Goal: Transaction & Acquisition: Purchase product/service

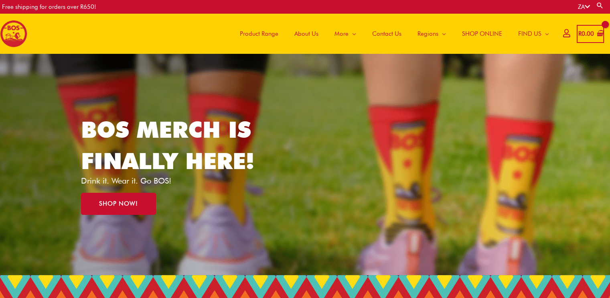
click at [260, 33] on span "Product Range" at bounding box center [259, 34] width 39 height 24
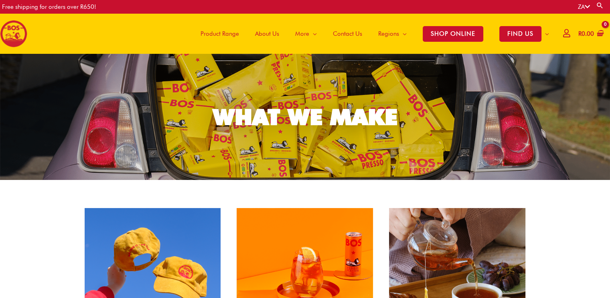
click at [351, 32] on span "Contact Us" at bounding box center [347, 34] width 29 height 24
click at [220, 36] on span "Product Range" at bounding box center [220, 34] width 39 height 24
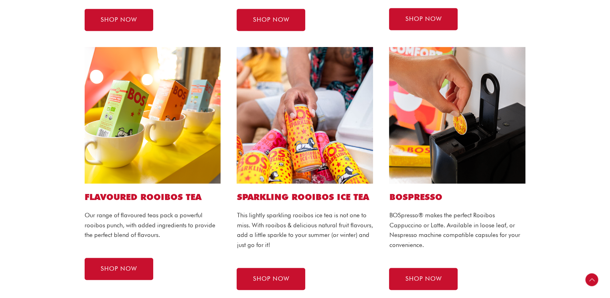
scroll to position [401, 0]
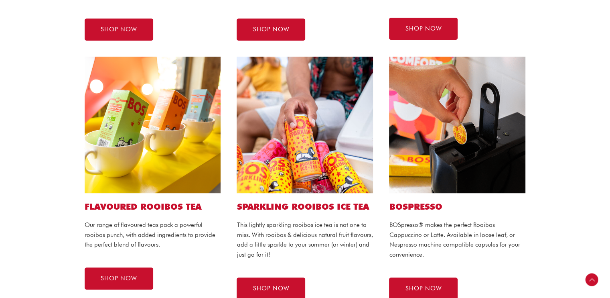
click at [170, 152] on img at bounding box center [153, 125] width 136 height 136
click at [128, 279] on span "SHOP NOW" at bounding box center [119, 278] width 37 height 6
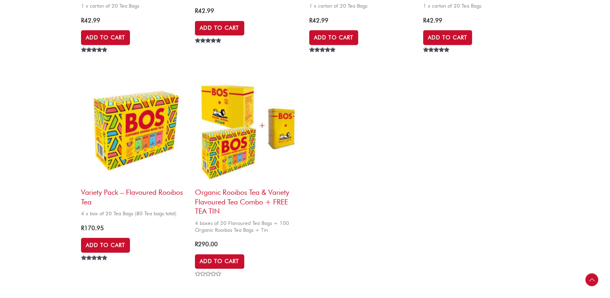
scroll to position [441, 0]
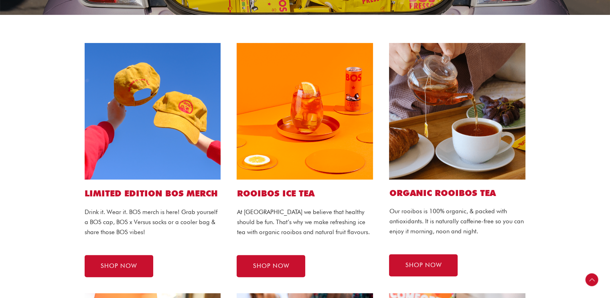
scroll to position [161, 0]
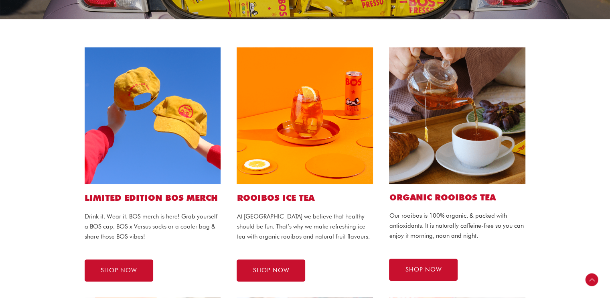
click at [298, 127] on img at bounding box center [305, 115] width 136 height 136
click at [289, 201] on h1 "ROOIBOS ICE TEA" at bounding box center [305, 198] width 136 height 12
click at [313, 145] on img at bounding box center [305, 115] width 136 height 136
click at [286, 269] on span "SHOP NOW" at bounding box center [271, 270] width 37 height 6
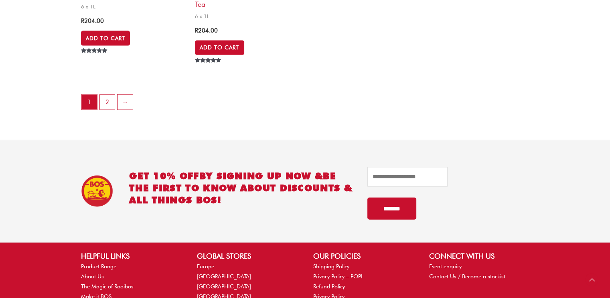
scroll to position [1806, 0]
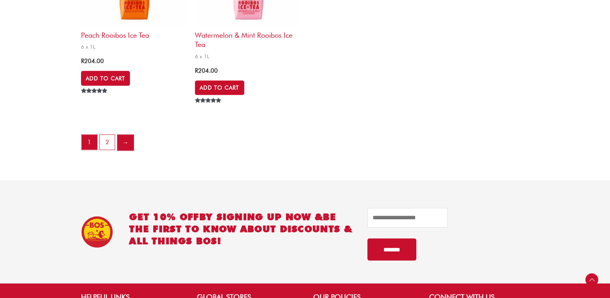
click at [129, 146] on link "→" at bounding box center [126, 143] width 16 height 16
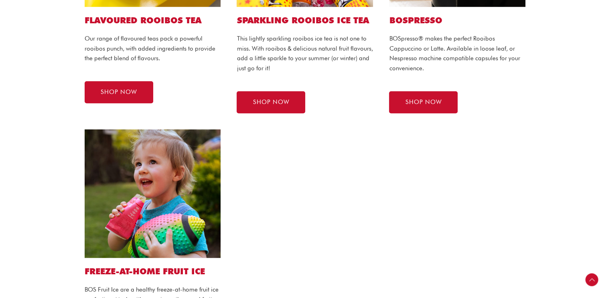
scroll to position [602, 0]
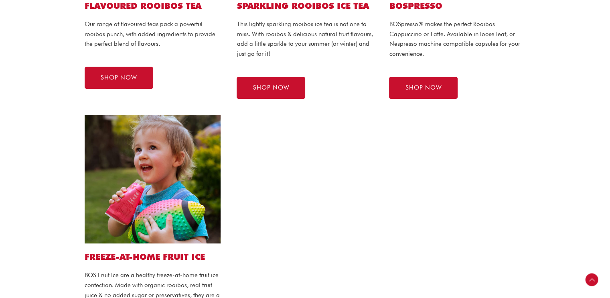
click at [151, 212] on img at bounding box center [153, 179] width 136 height 128
click at [161, 254] on h2 "FREEZE-AT-HOME FRUIT ICE" at bounding box center [153, 256] width 136 height 11
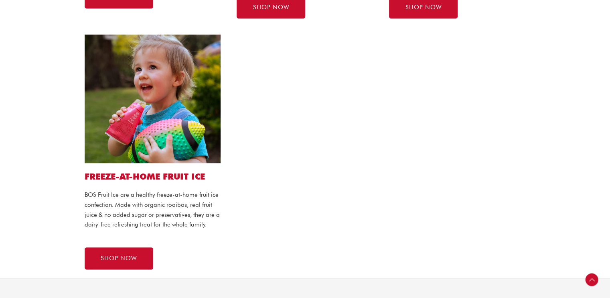
scroll to position [722, 0]
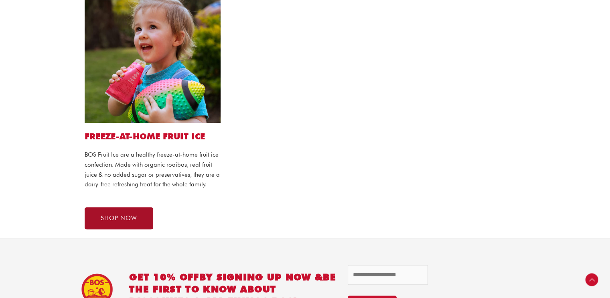
click at [136, 220] on span "SHOP NOW" at bounding box center [119, 218] width 37 height 6
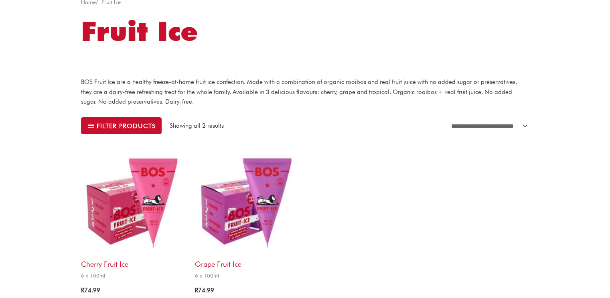
scroll to position [201, 0]
